Goal: Information Seeking & Learning: Understand process/instructions

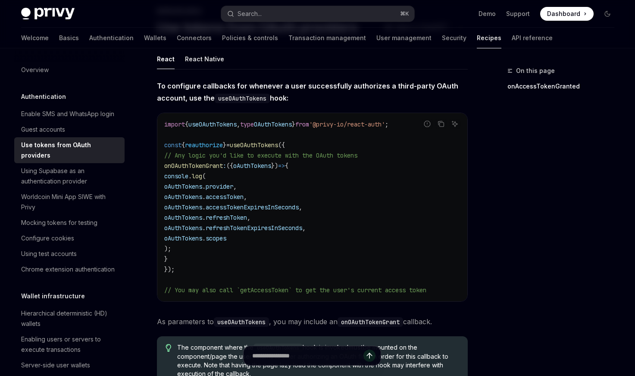
click at [209, 253] on code "import { useOAuthTokens , type OAuthTokens } from '@privy-io/react-auth' ; cons…" at bounding box center [312, 207] width 296 height 176
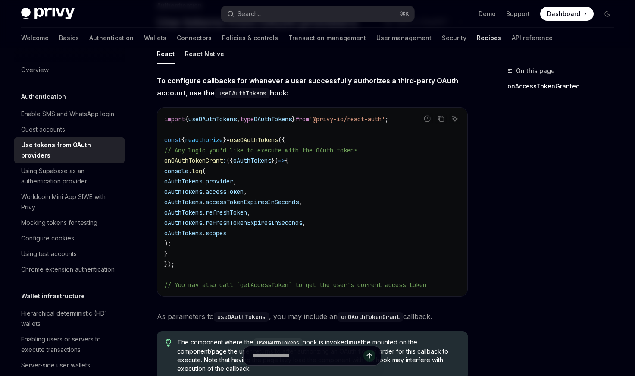
scroll to position [76, 0]
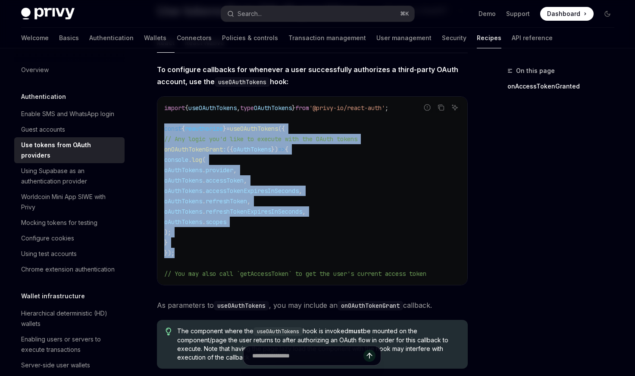
drag, startPoint x: 178, startPoint y: 254, endPoint x: 145, endPoint y: 126, distance: 132.2
drag, startPoint x: 152, startPoint y: 126, endPoint x: 201, endPoint y: 252, distance: 134.6
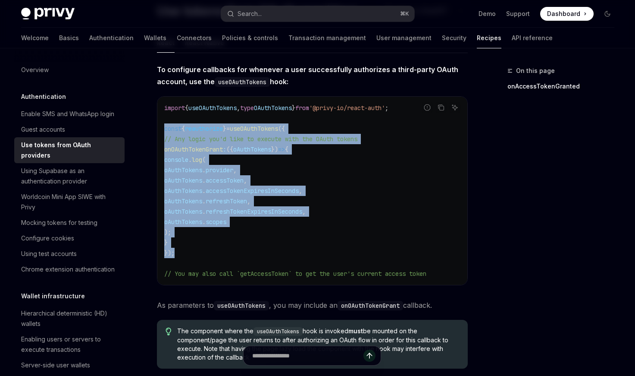
click at [201, 252] on code "import { useOAuthTokens , type OAuthTokens } from '@privy-io/react-auth' ; cons…" at bounding box center [312, 191] width 296 height 176
drag, startPoint x: 201, startPoint y: 252, endPoint x: 142, endPoint y: 130, distance: 135.2
drag, startPoint x: 142, startPoint y: 130, endPoint x: 197, endPoint y: 250, distance: 132.0
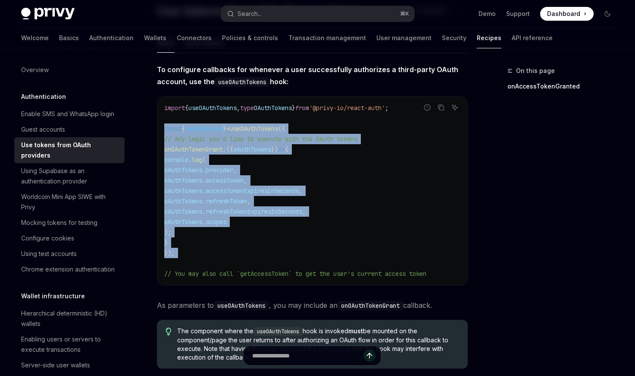
click at [197, 250] on code "import { useOAuthTokens , type OAuthTokens } from '@privy-io/react-auth' ; cons…" at bounding box center [312, 191] width 296 height 176
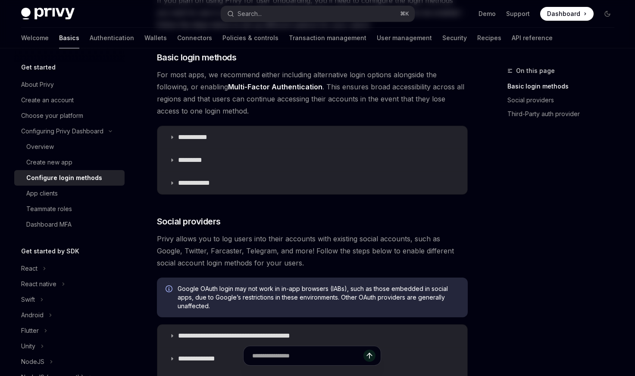
scroll to position [321, 0]
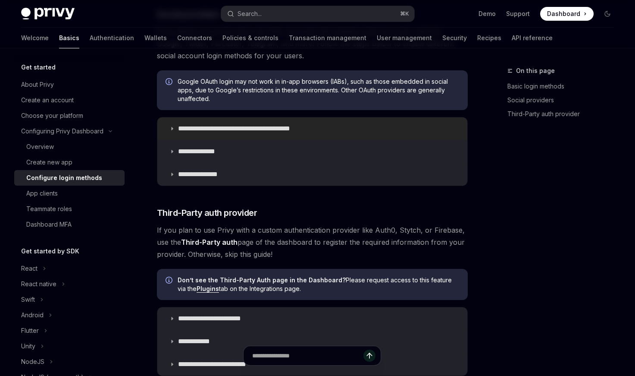
click at [198, 127] on p "**********" at bounding box center [249, 128] width 142 height 9
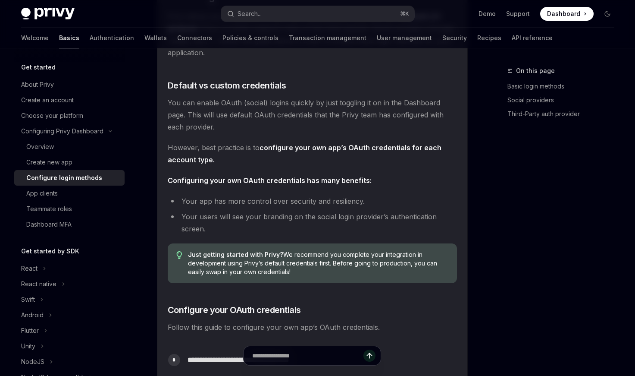
scroll to position [477, 0]
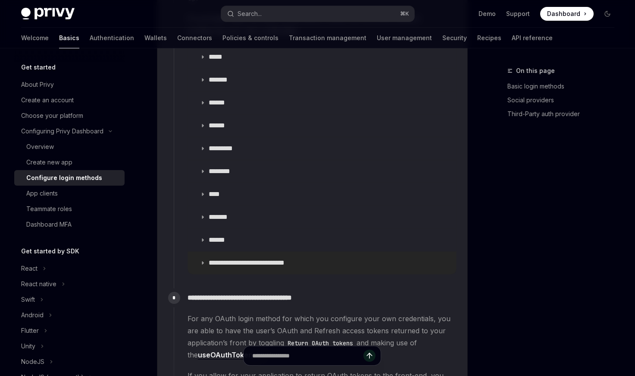
click at [226, 251] on summary "**********" at bounding box center [322, 262] width 268 height 22
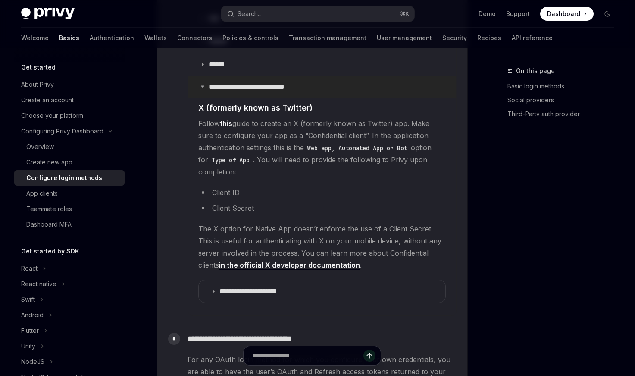
scroll to position [1253, 0]
click at [252, 230] on span "The X option for Native App doesn’t enforce the use of a Client Secret. This is…" at bounding box center [322, 246] width 248 height 48
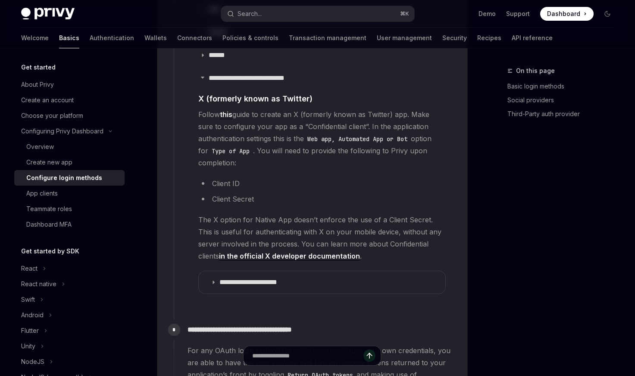
scroll to position [1266, 0]
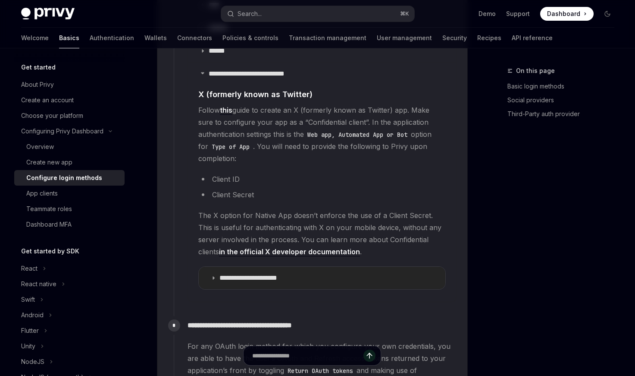
click at [277, 273] on p "**********" at bounding box center [256, 277] width 72 height 9
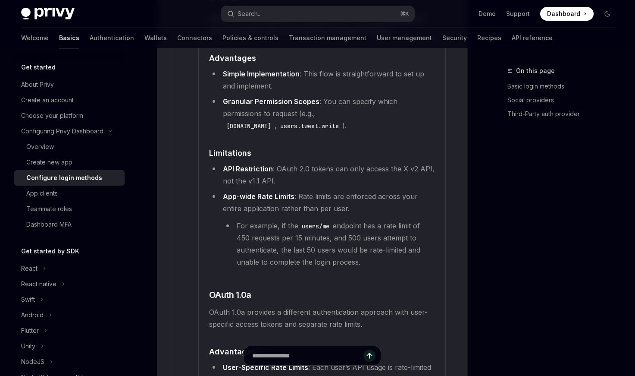
scroll to position [1821, 0]
click at [236, 219] on li "For example, if the users/me endpoint has a rate limit of 450 requests per 15 m…" at bounding box center [329, 243] width 212 height 48
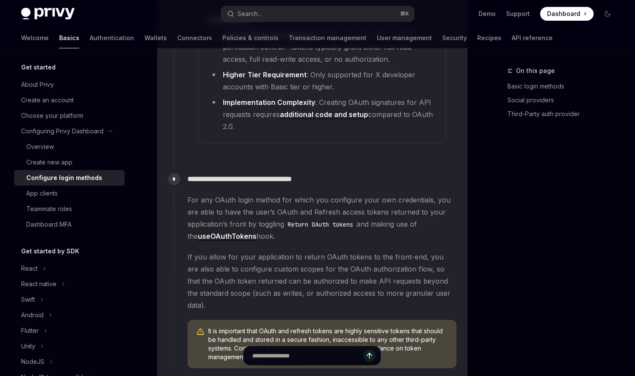
scroll to position [2265, 0]
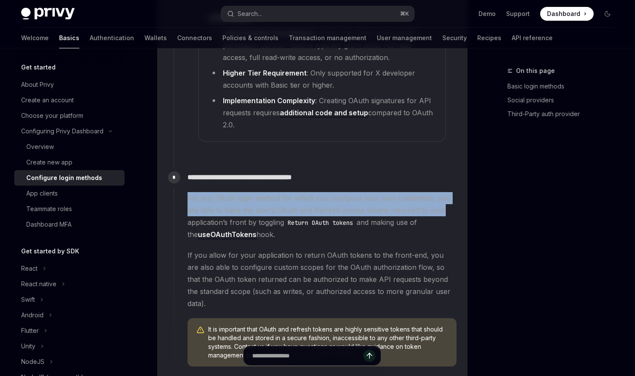
drag, startPoint x: 219, startPoint y: 179, endPoint x: 433, endPoint y: 196, distance: 214.1
click at [433, 196] on div "**********" at bounding box center [315, 270] width 283 height 205
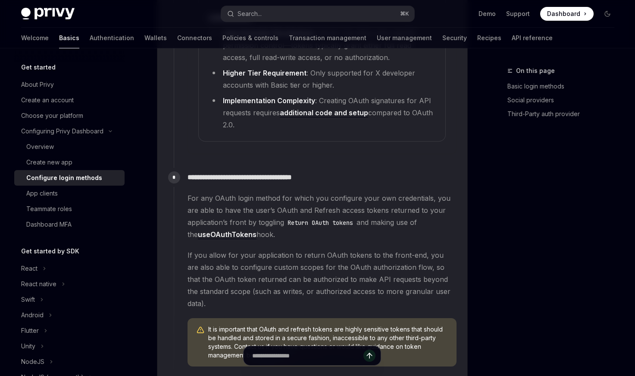
click at [400, 250] on span "If you allow for your application to return OAuth tokens to the front-end, you …" at bounding box center [322, 279] width 269 height 60
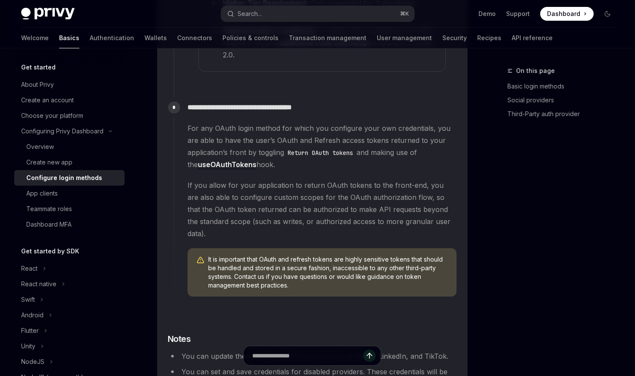
scroll to position [2337, 0]
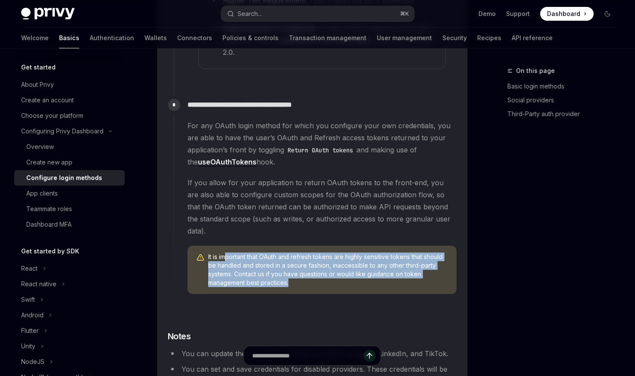
drag, startPoint x: 299, startPoint y: 257, endPoint x: 225, endPoint y: 233, distance: 78.3
click at [225, 252] on span "It is important that OAuth and refresh tokens are highly sensitive tokens that …" at bounding box center [328, 269] width 240 height 35
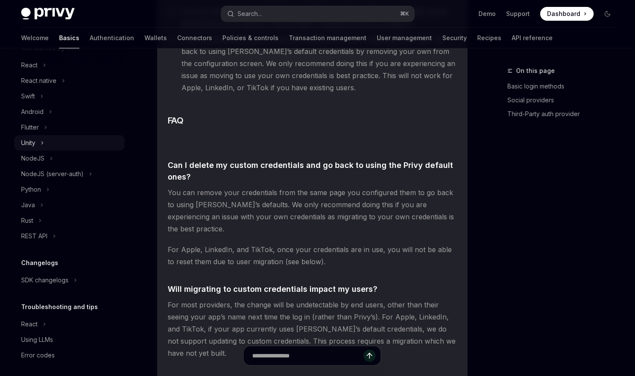
scroll to position [207, 0]
